Goal: Use online tool/utility: Utilize a website feature to perform a specific function

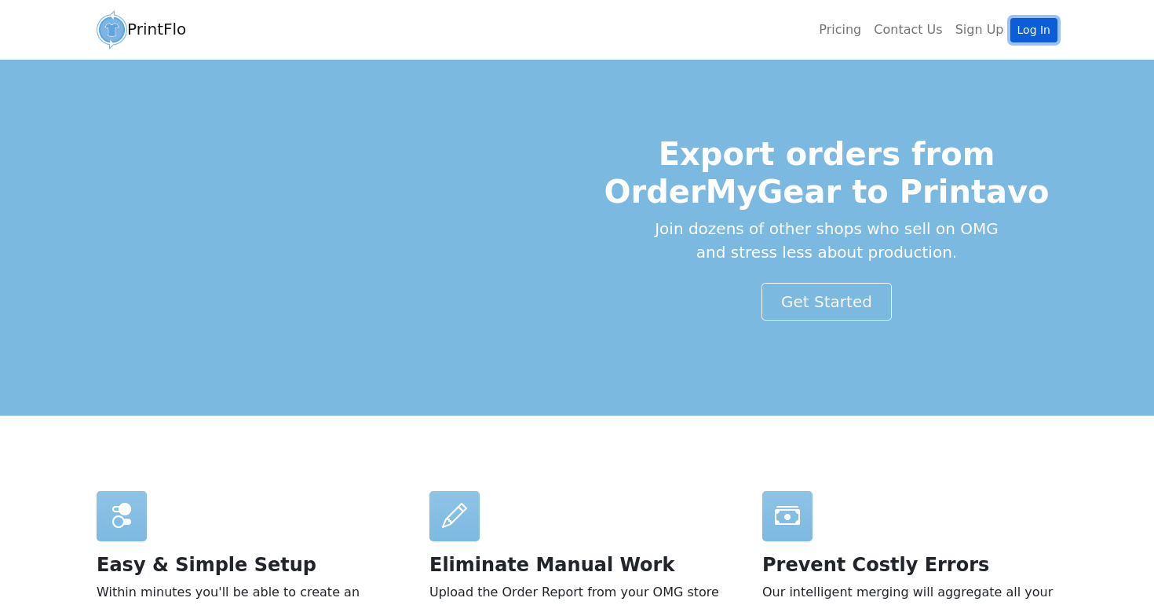
click at [1036, 35] on link "Log In" at bounding box center [1034, 30] width 47 height 24
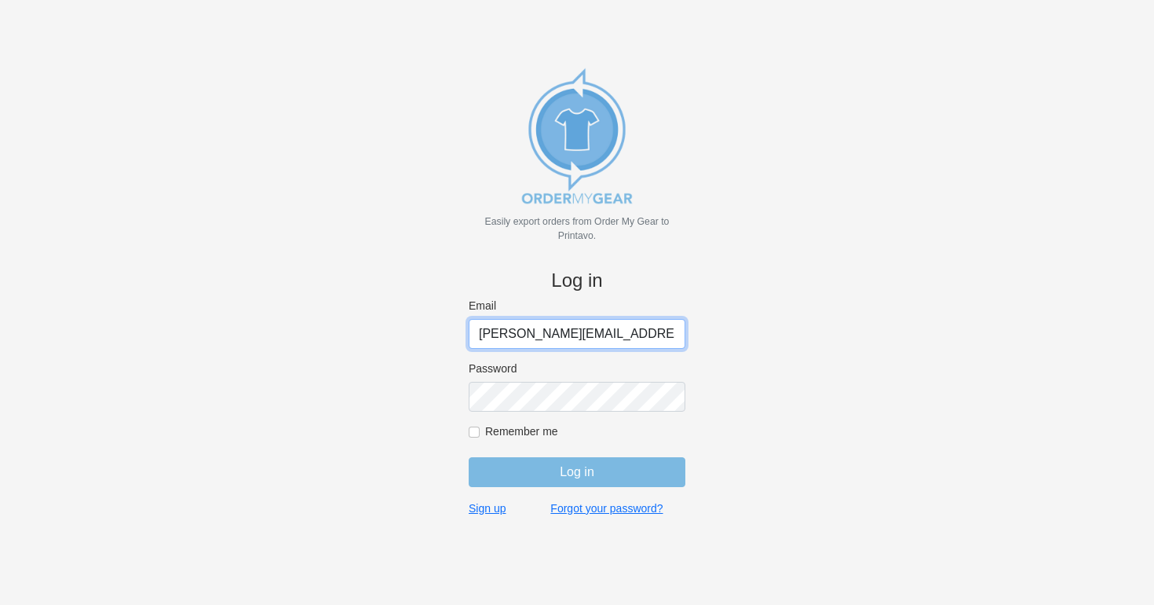
type input "[PERSON_NAME][EMAIL_ADDRESS][DOMAIN_NAME]"
click at [473, 429] on input "Remember me" at bounding box center [474, 431] width 11 height 11
checkbox input "true"
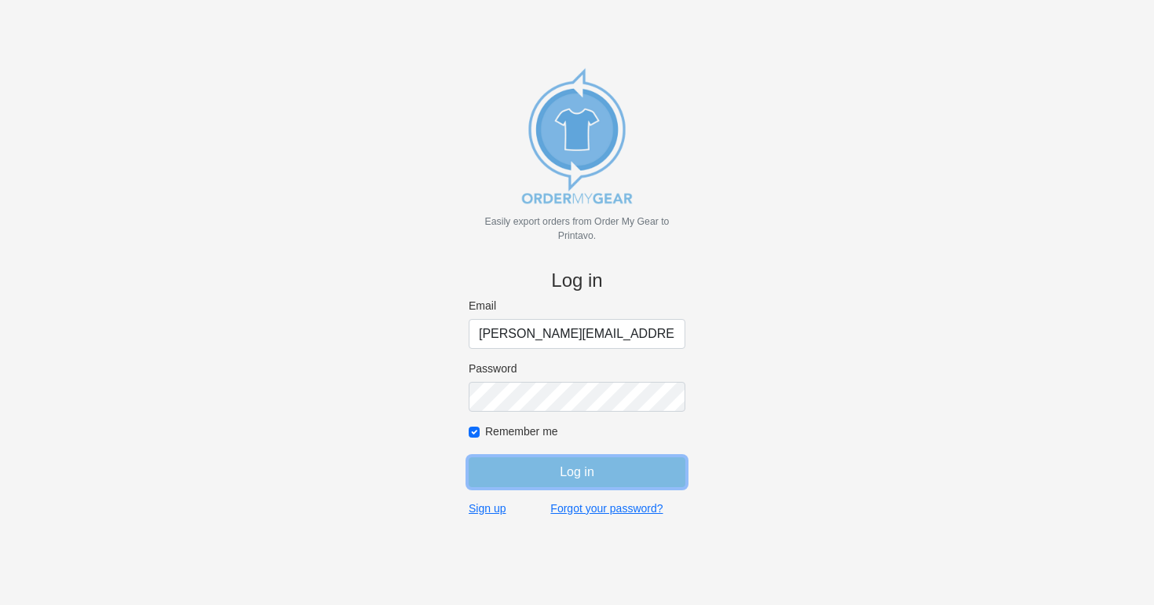
click at [542, 477] on input "Log in" at bounding box center [577, 472] width 217 height 30
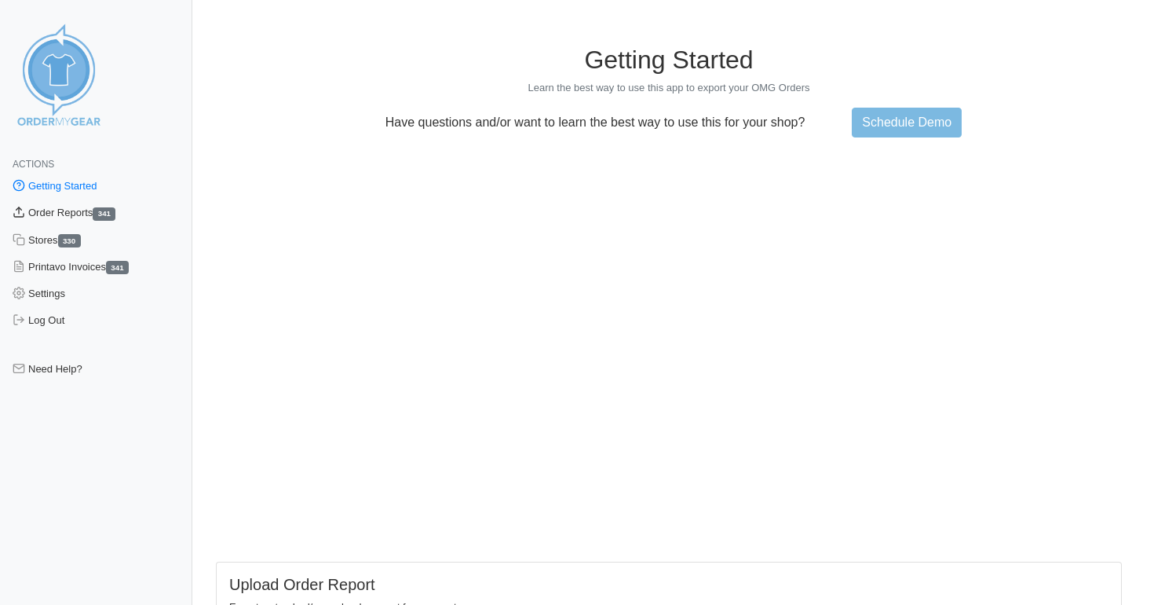
click at [58, 210] on link "Order Reports 341" at bounding box center [96, 212] width 192 height 27
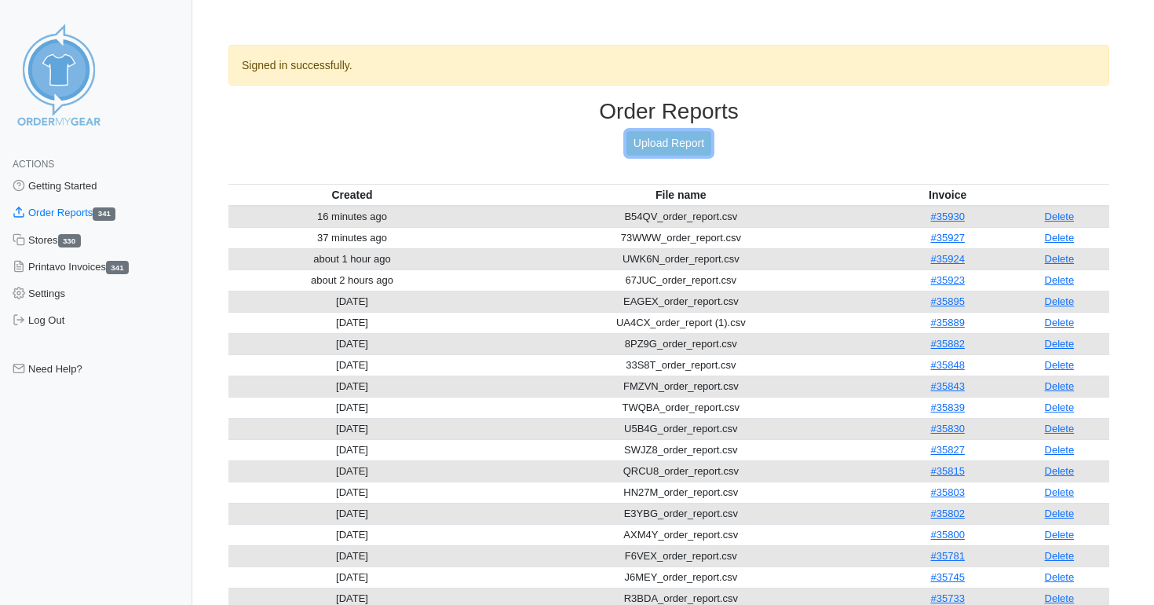
click at [662, 142] on link "Upload Report" at bounding box center [669, 143] width 85 height 24
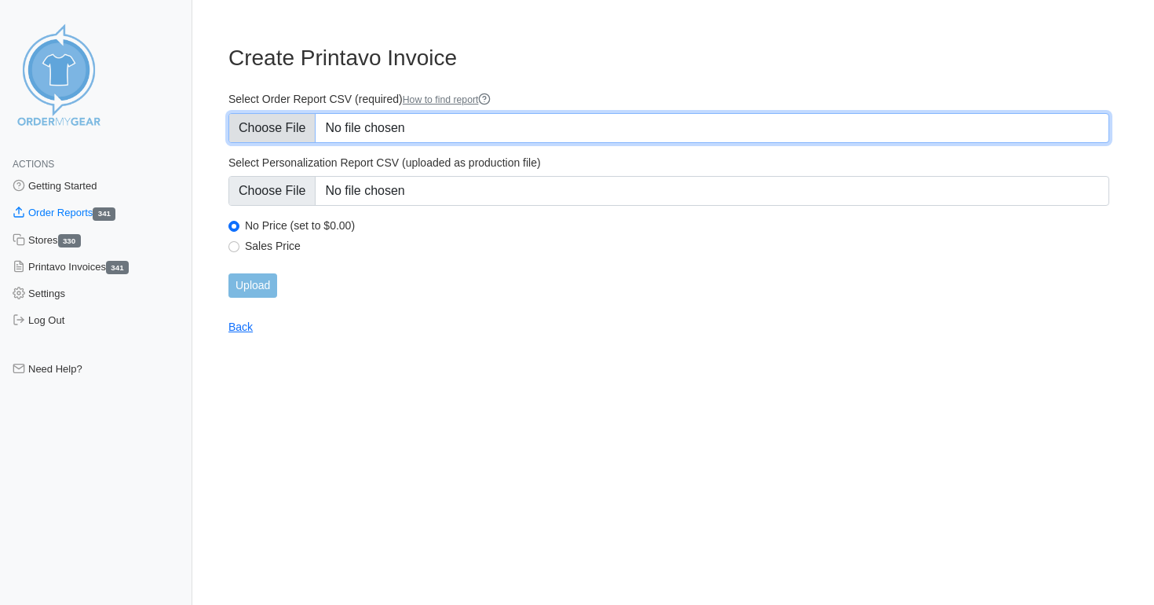
click at [434, 121] on input "Select Order Report CSV (required) How to find report" at bounding box center [668, 128] width 881 height 30
type input "C:\fakepath\FQ593_order_report.csv"
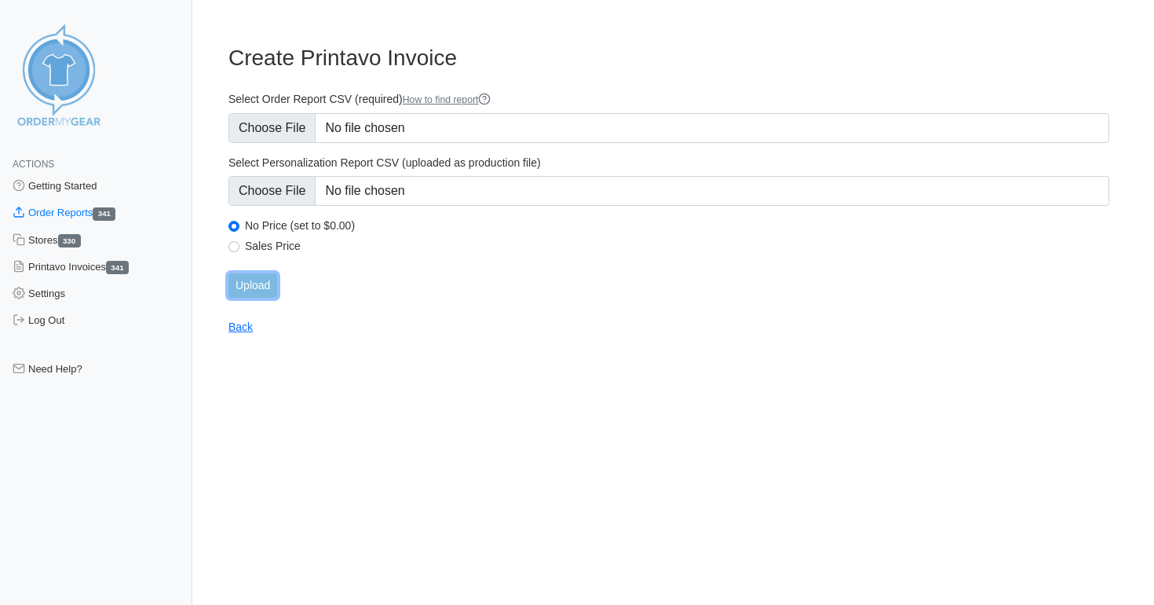
click at [258, 288] on input "Upload" at bounding box center [252, 285] width 49 height 24
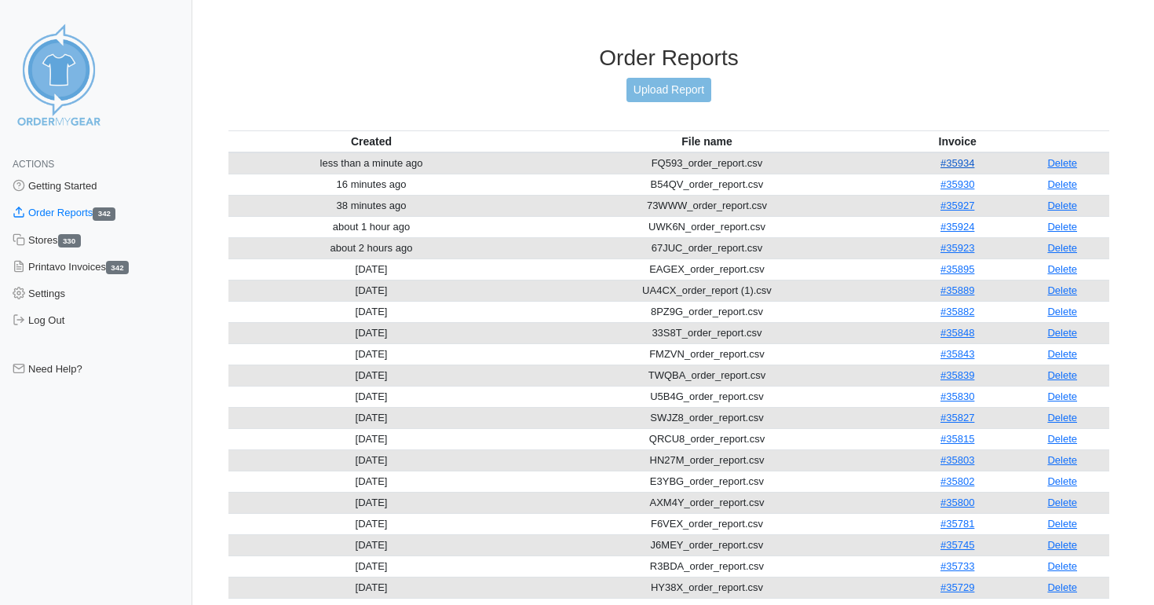
click at [972, 164] on link "#35934" at bounding box center [958, 163] width 34 height 12
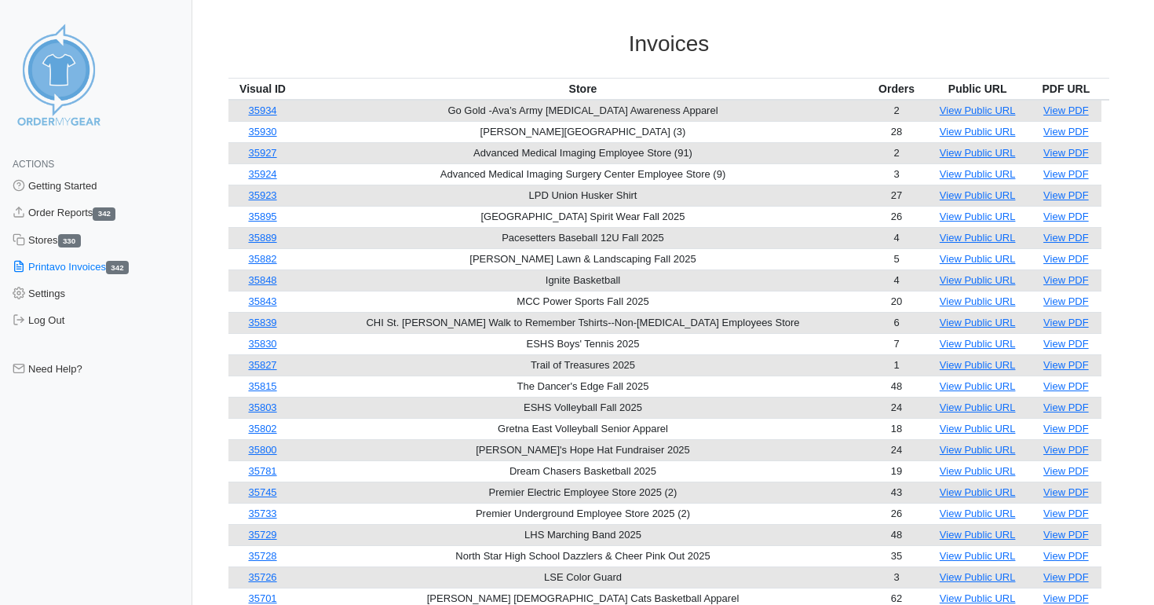
scroll to position [16, 0]
drag, startPoint x: 291, startPoint y: 106, endPoint x: 237, endPoint y: 107, distance: 53.4
click at [237, 107] on td "35934" at bounding box center [262, 109] width 68 height 22
copy link "35934"
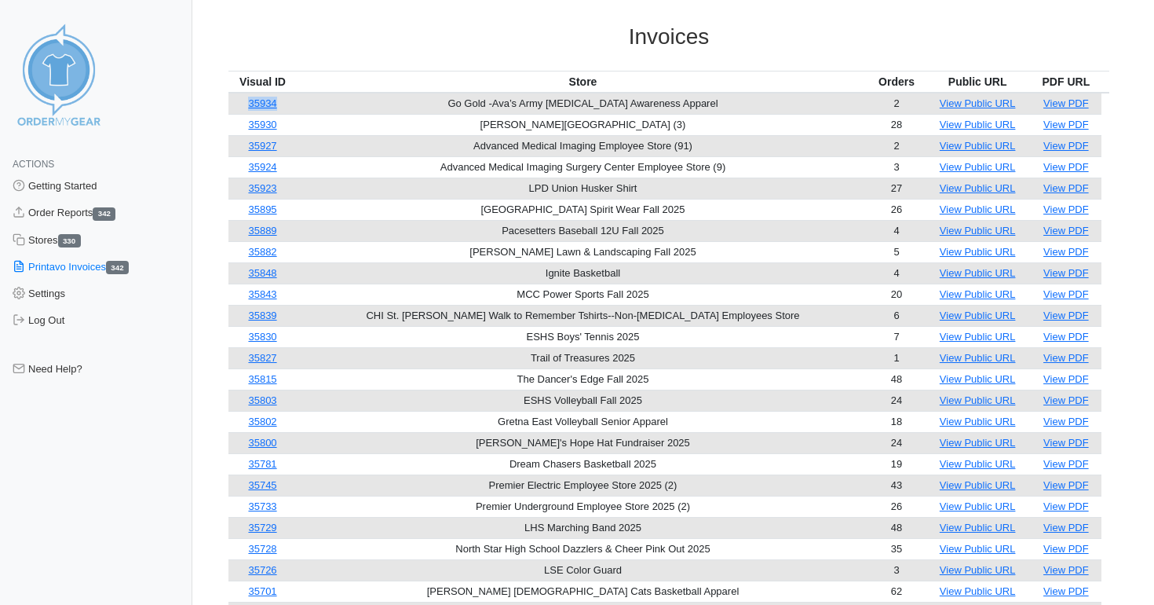
scroll to position [22, 0]
click at [276, 101] on link "35934" at bounding box center [262, 103] width 28 height 12
